Goal: Obtain resource: Obtain resource

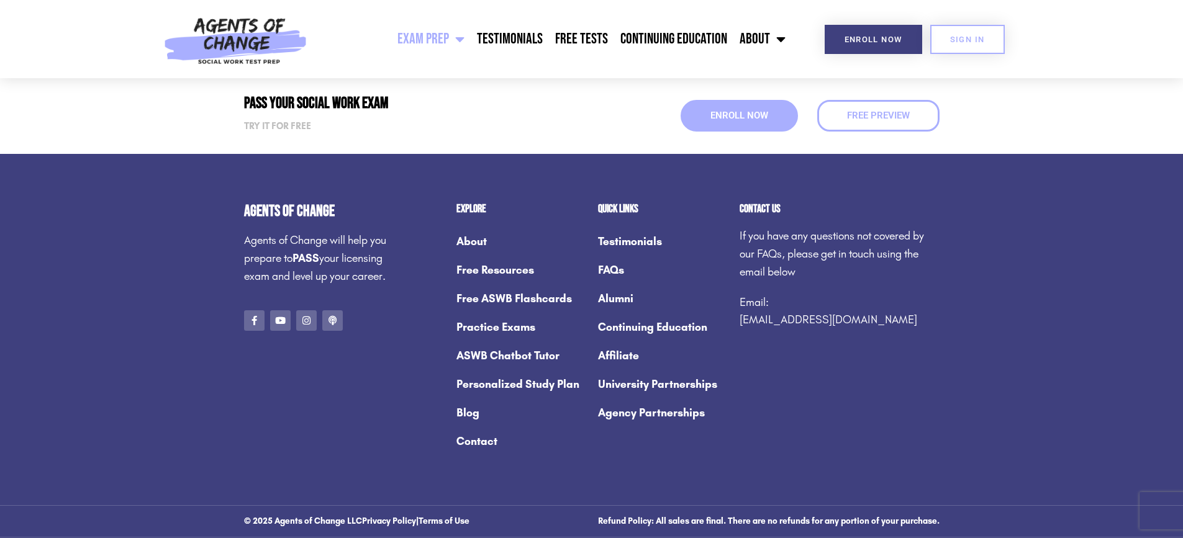
scroll to position [6764, 0]
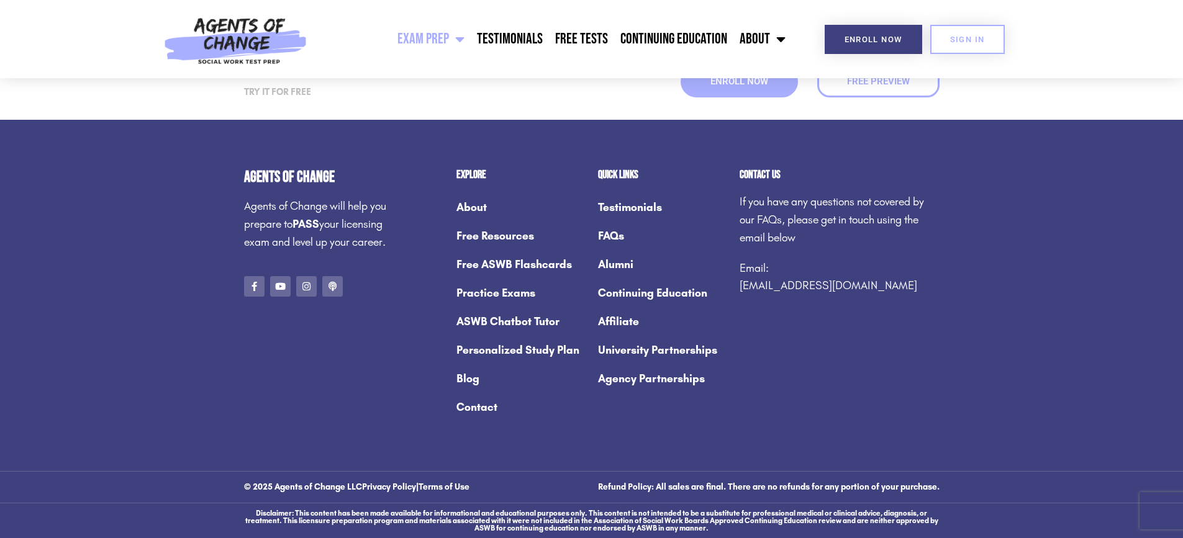
click at [488, 260] on link "Free ASWB Flashcards" at bounding box center [520, 264] width 129 height 29
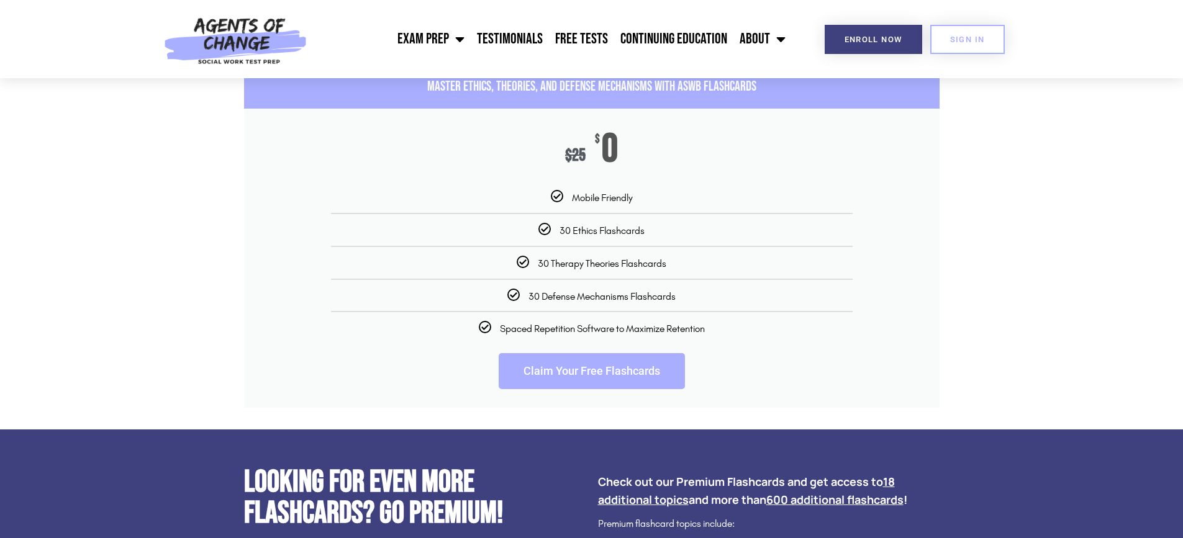
scroll to position [1925, 0]
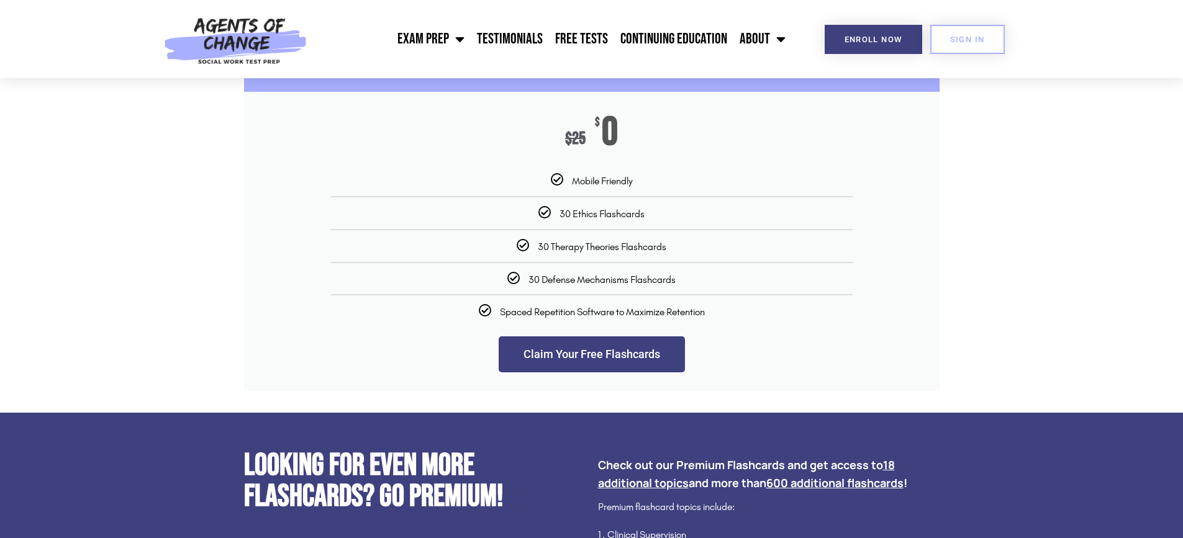
click at [567, 373] on link "Claim Your Free Flashcards" at bounding box center [592, 355] width 186 height 36
